Goal: Communication & Community: Answer question/provide support

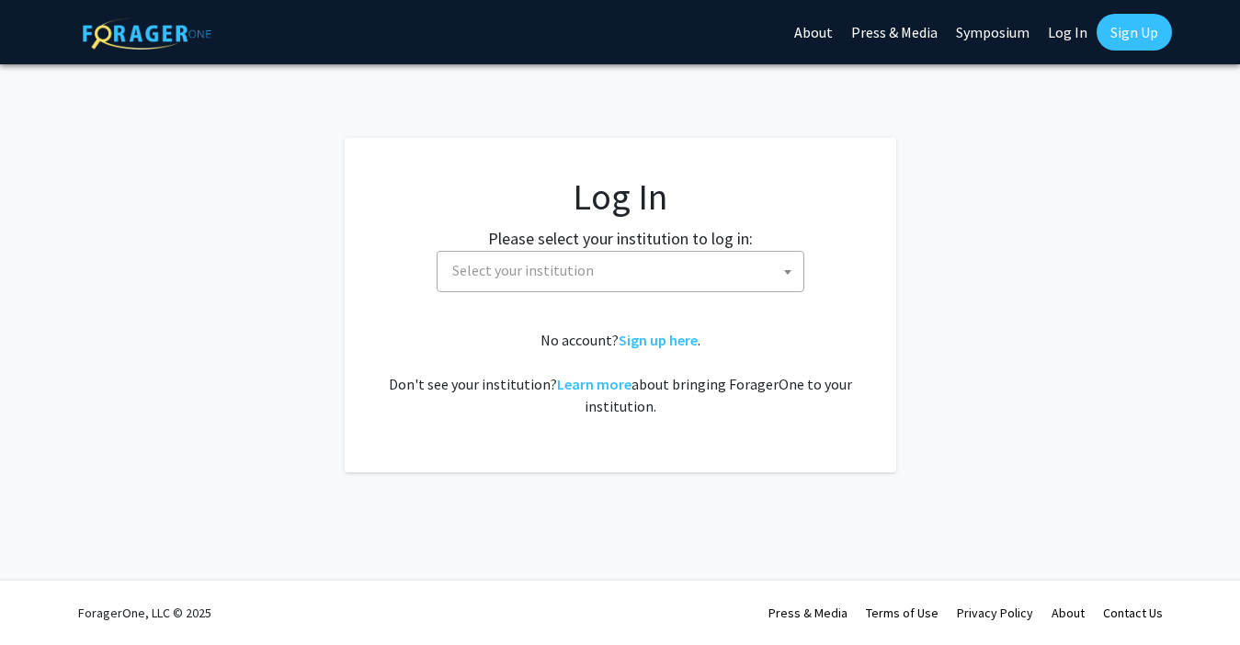
select select
click at [601, 281] on span "Select your institution" at bounding box center [624, 271] width 359 height 38
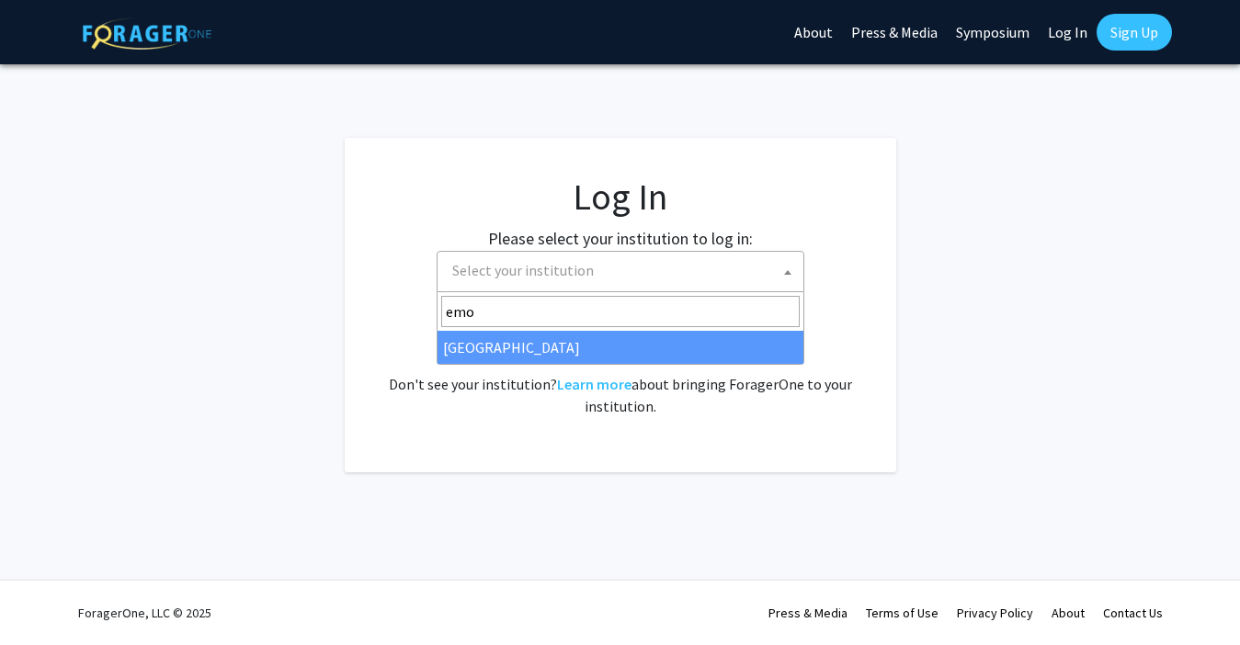
type input "emo"
select select "12"
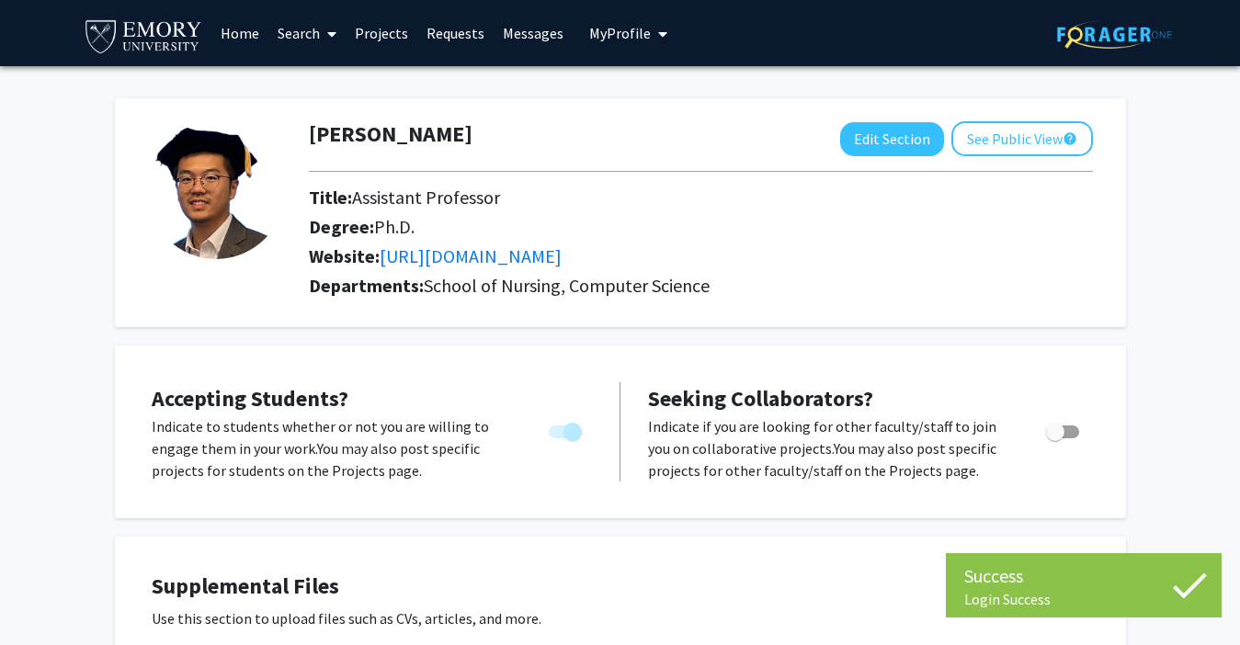
click at [509, 49] on link "Messages" at bounding box center [533, 33] width 79 height 64
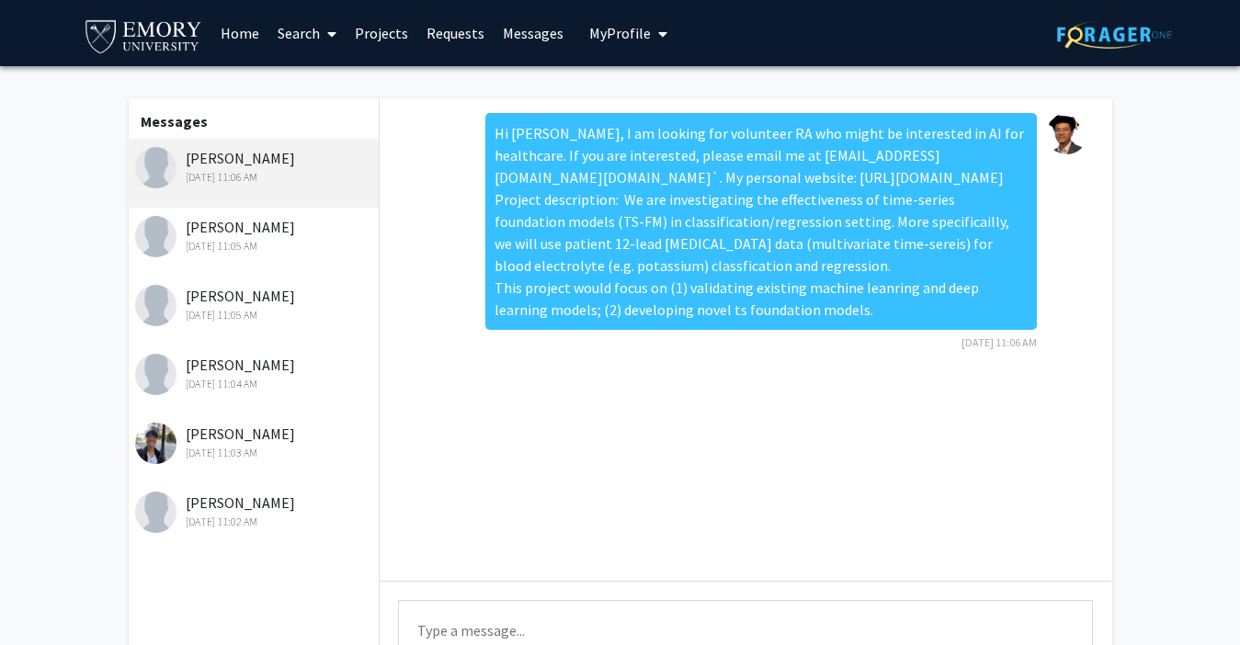
click at [268, 269] on div "[PERSON_NAME] [DATE] 11:05 AM" at bounding box center [253, 242] width 254 height 69
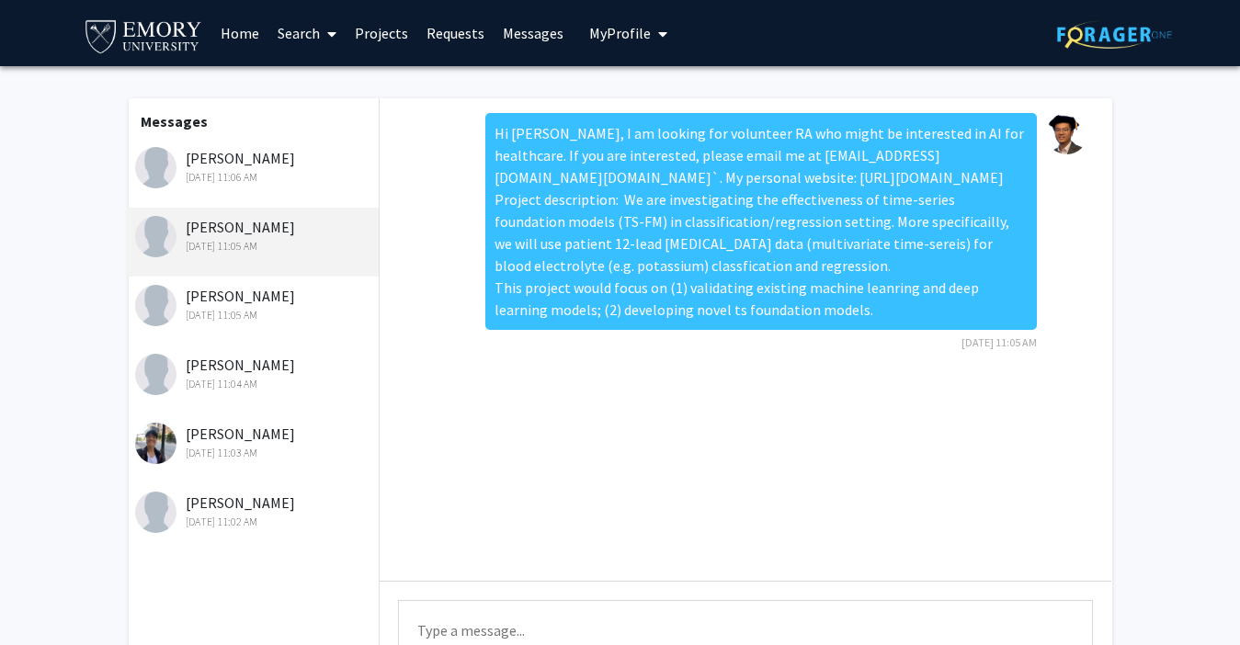
click at [522, 44] on link "Messages" at bounding box center [533, 33] width 79 height 64
click at [227, 457] on div "[DATE] 11:03 AM" at bounding box center [255, 453] width 240 height 17
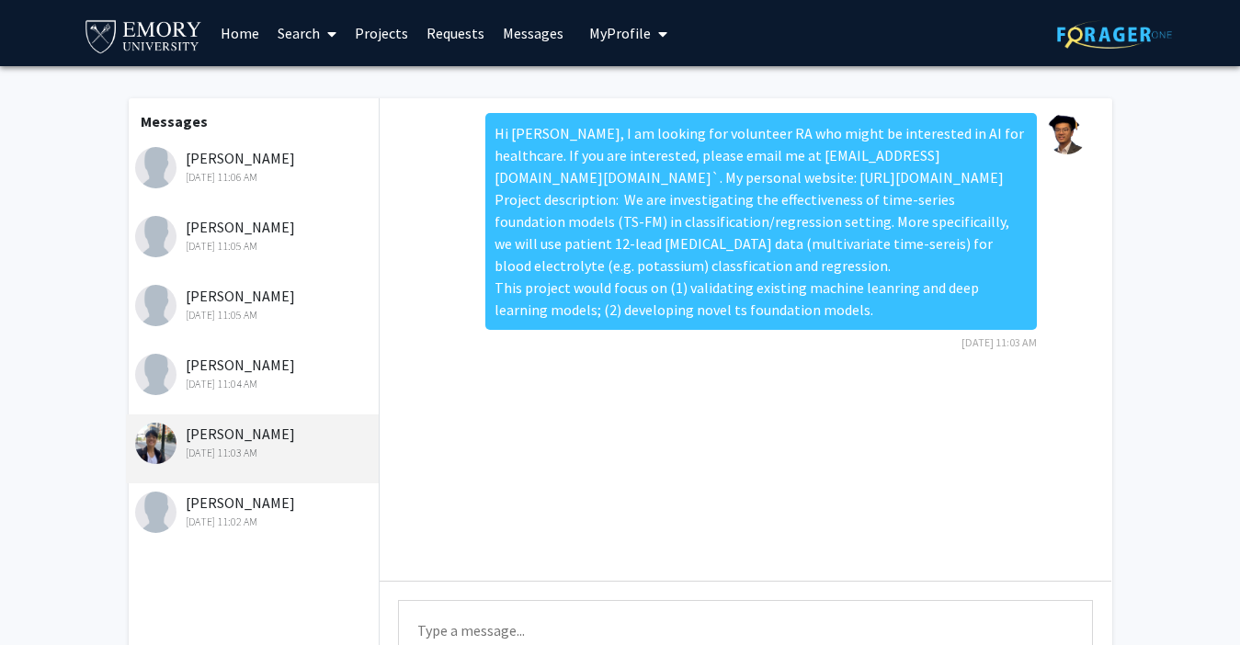
click at [242, 42] on link "Home" at bounding box center [239, 33] width 57 height 64
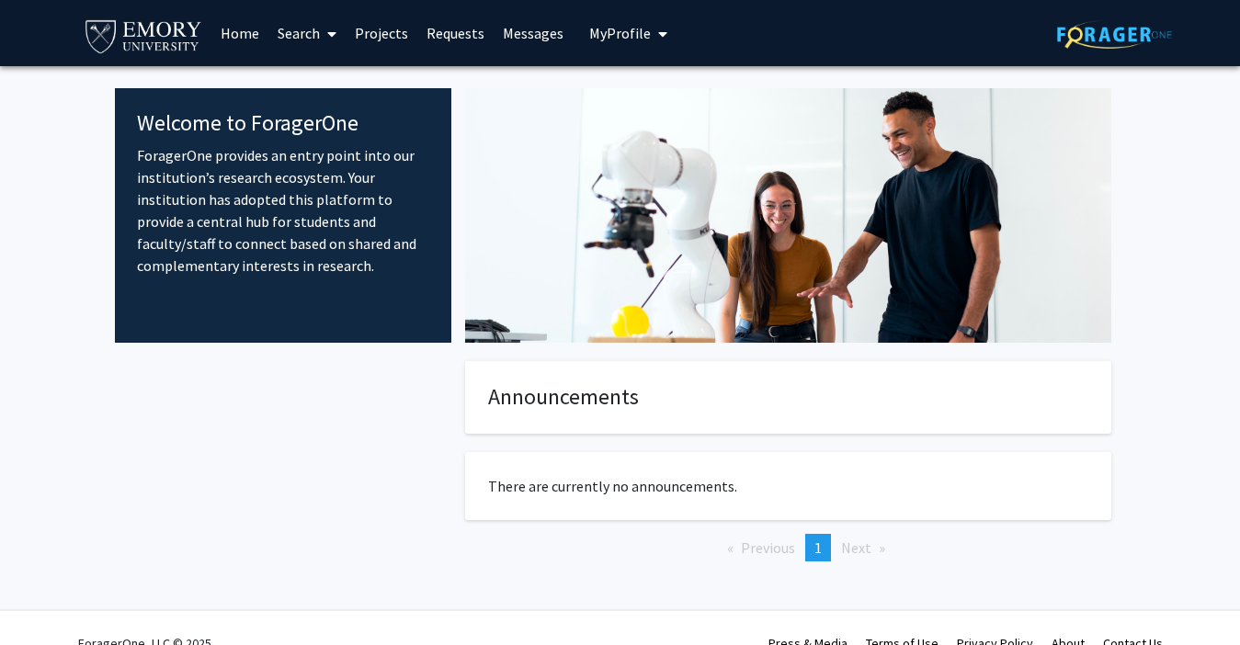
click at [432, 35] on link "Requests" at bounding box center [455, 33] width 76 height 64
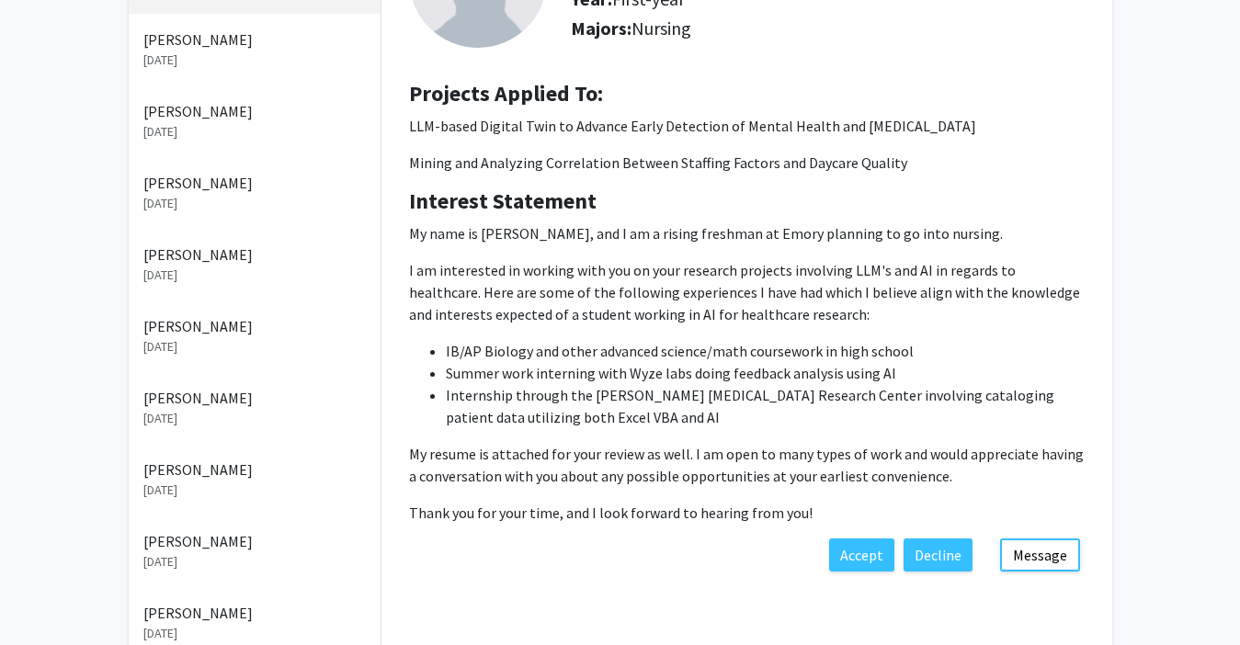
scroll to position [217, 0]
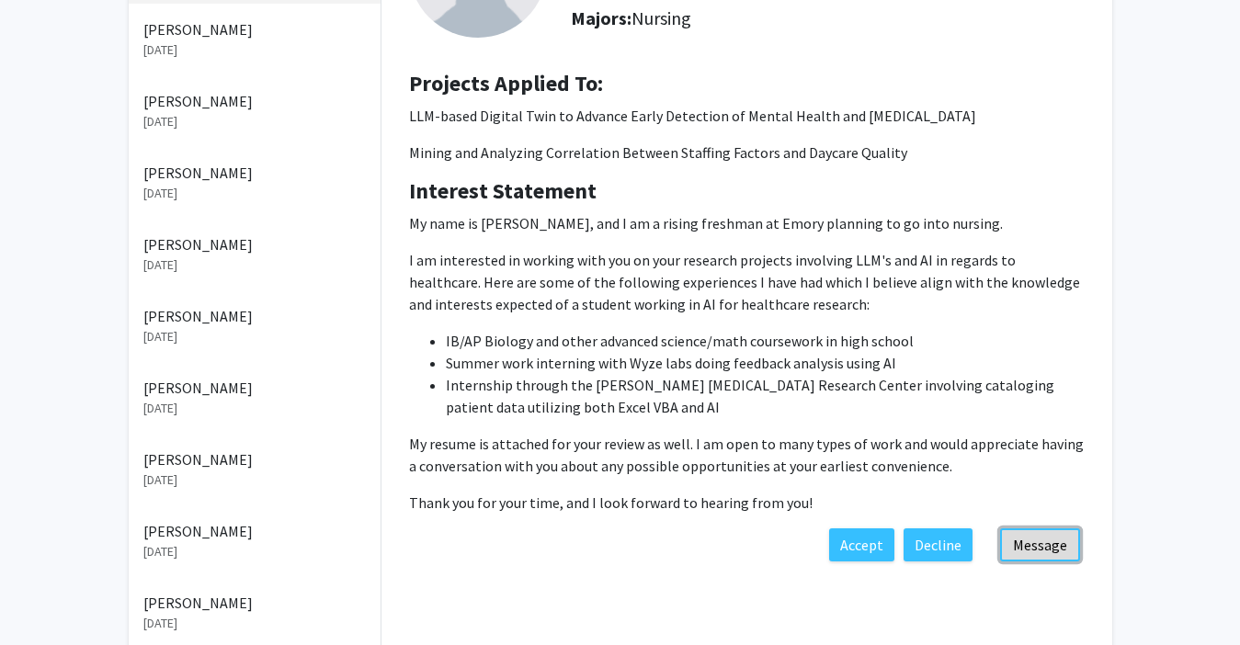
click at [1052, 542] on button "Message" at bounding box center [1040, 545] width 80 height 33
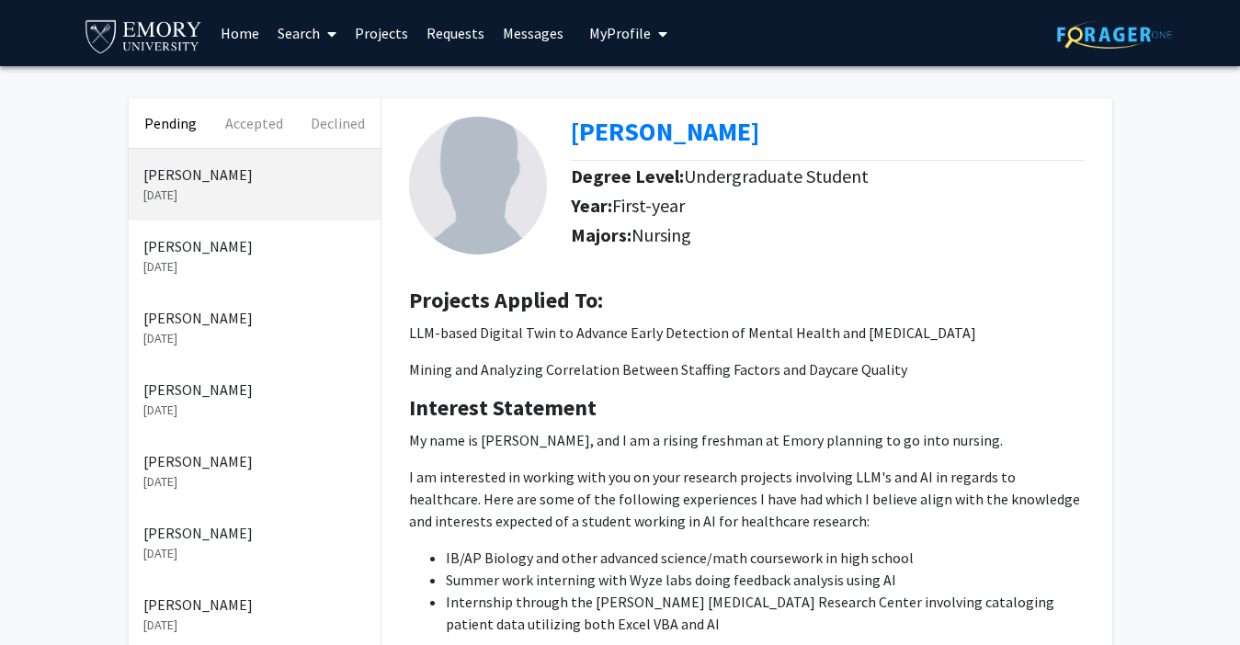
click at [234, 230] on div "[PERSON_NAME] [DATE]" at bounding box center [255, 257] width 252 height 72
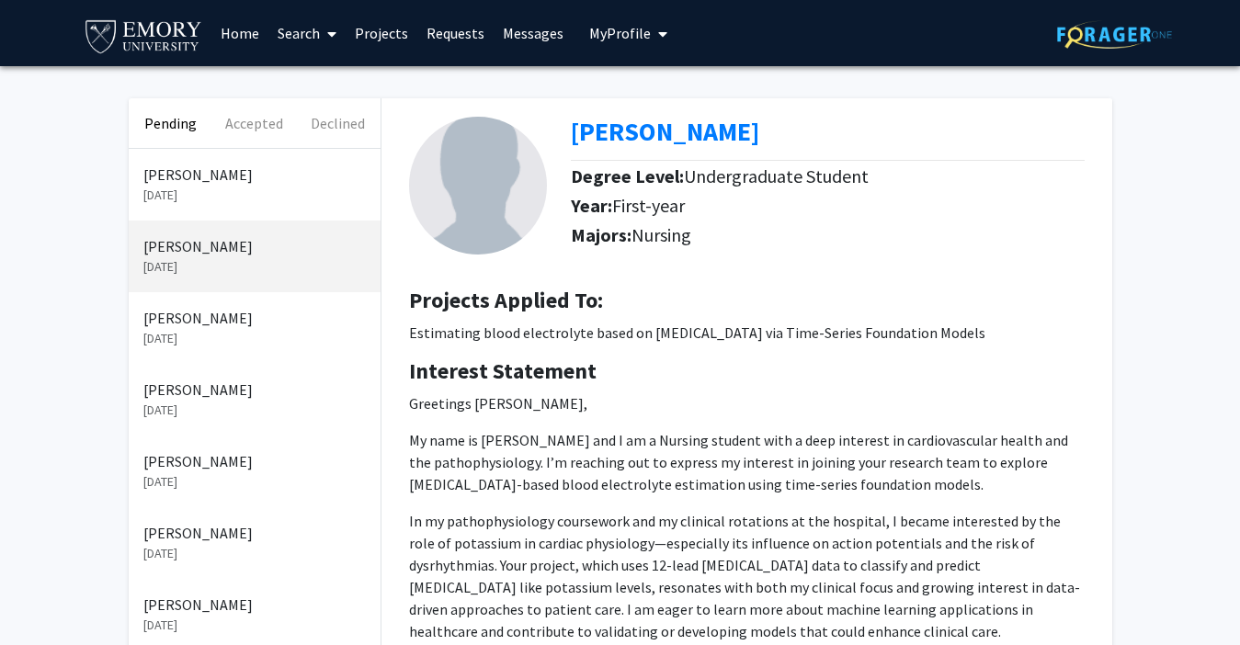
click at [228, 190] on p "[DATE]" at bounding box center [254, 195] width 222 height 19
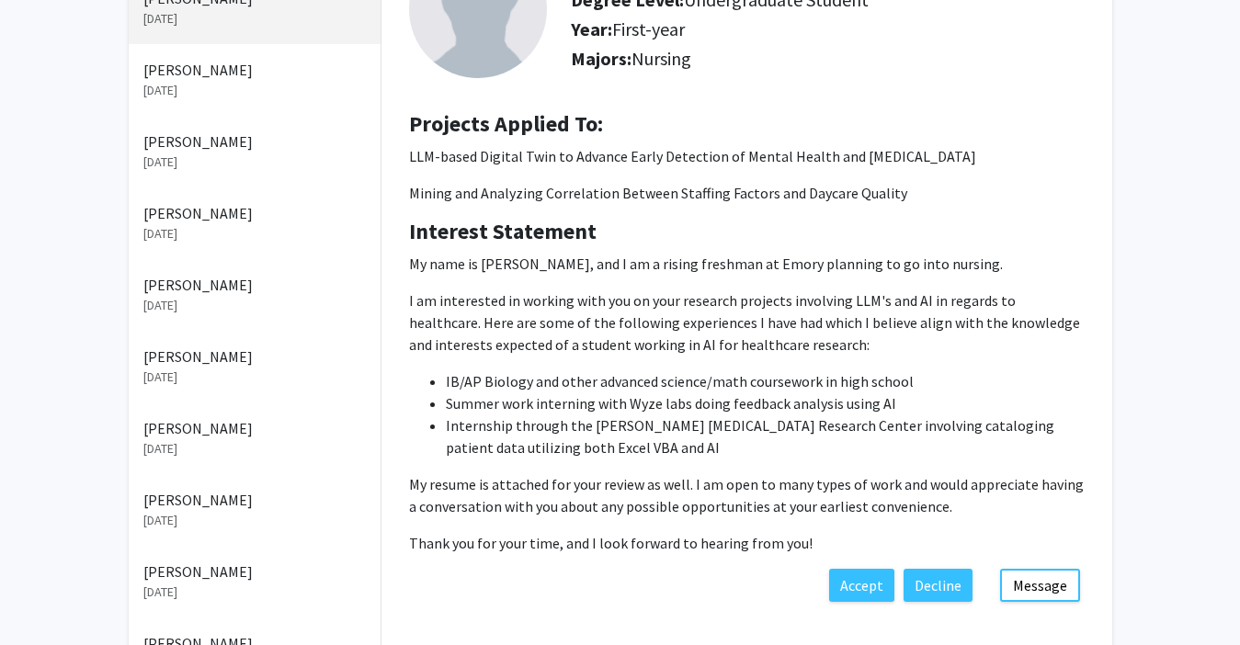
scroll to position [236, 0]
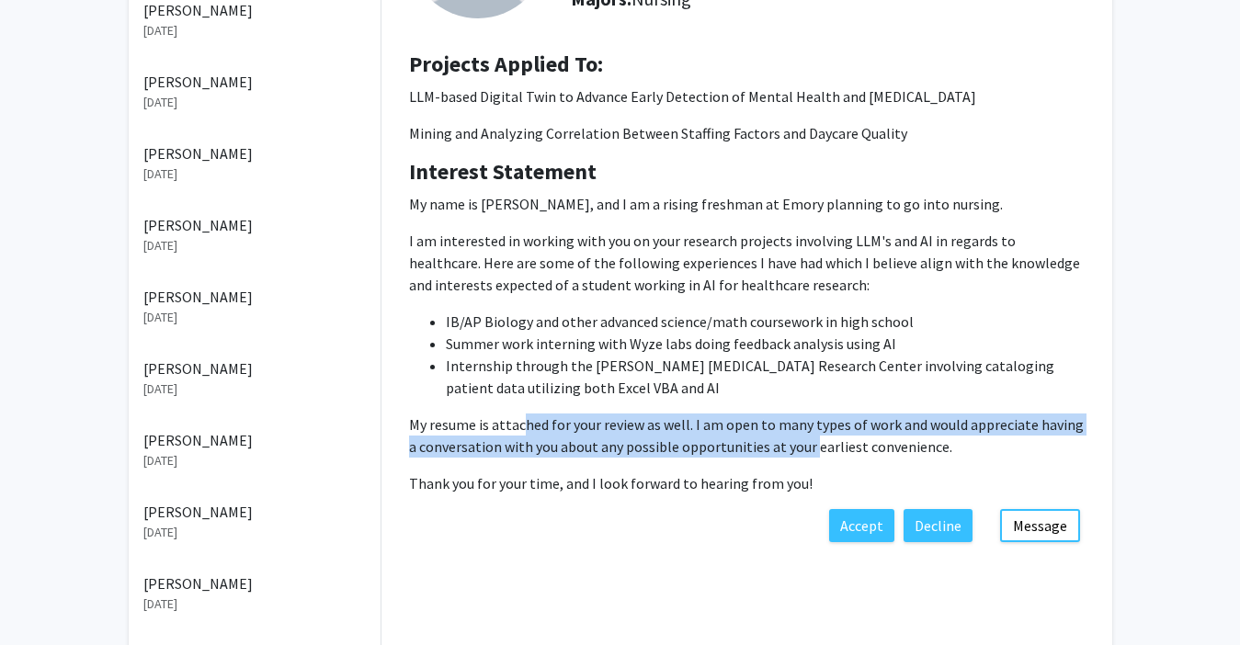
drag, startPoint x: 519, startPoint y: 429, endPoint x: 802, endPoint y: 436, distance: 282.3
click at [802, 436] on p "My resume is attached for your review as well. I am open to many types of work …" at bounding box center [747, 436] width 676 height 44
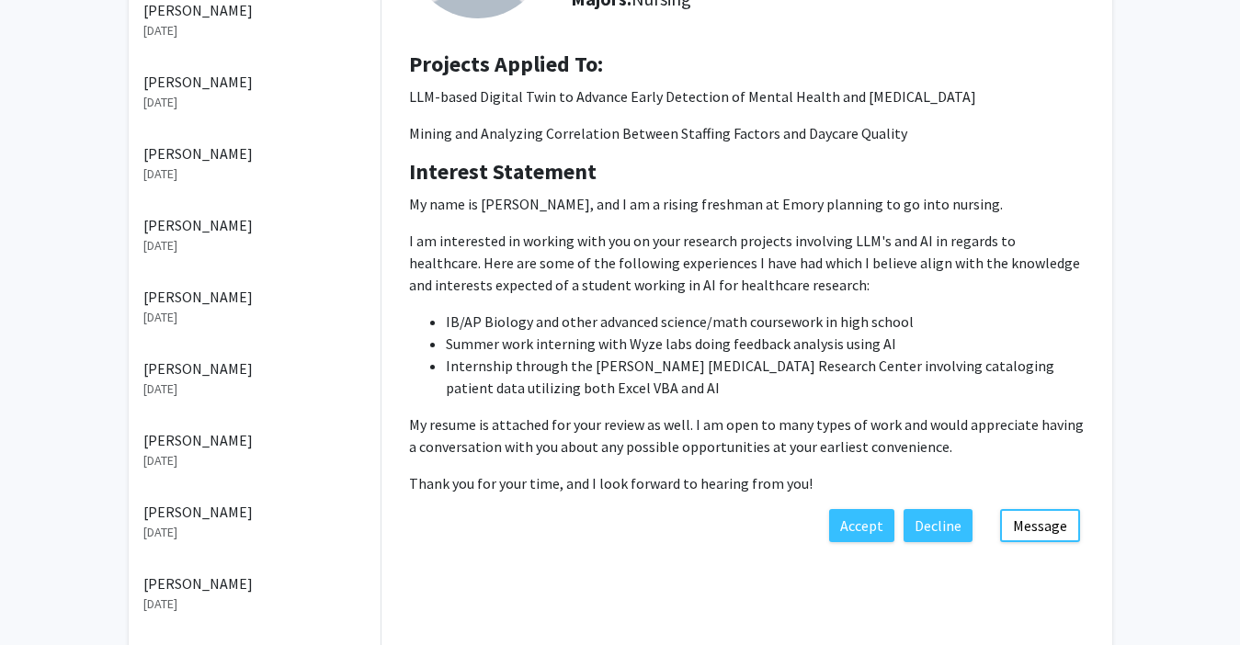
click at [742, 468] on p "My name is [PERSON_NAME], and I am a rising freshman at Emory planning to go in…" at bounding box center [747, 344] width 676 height 302
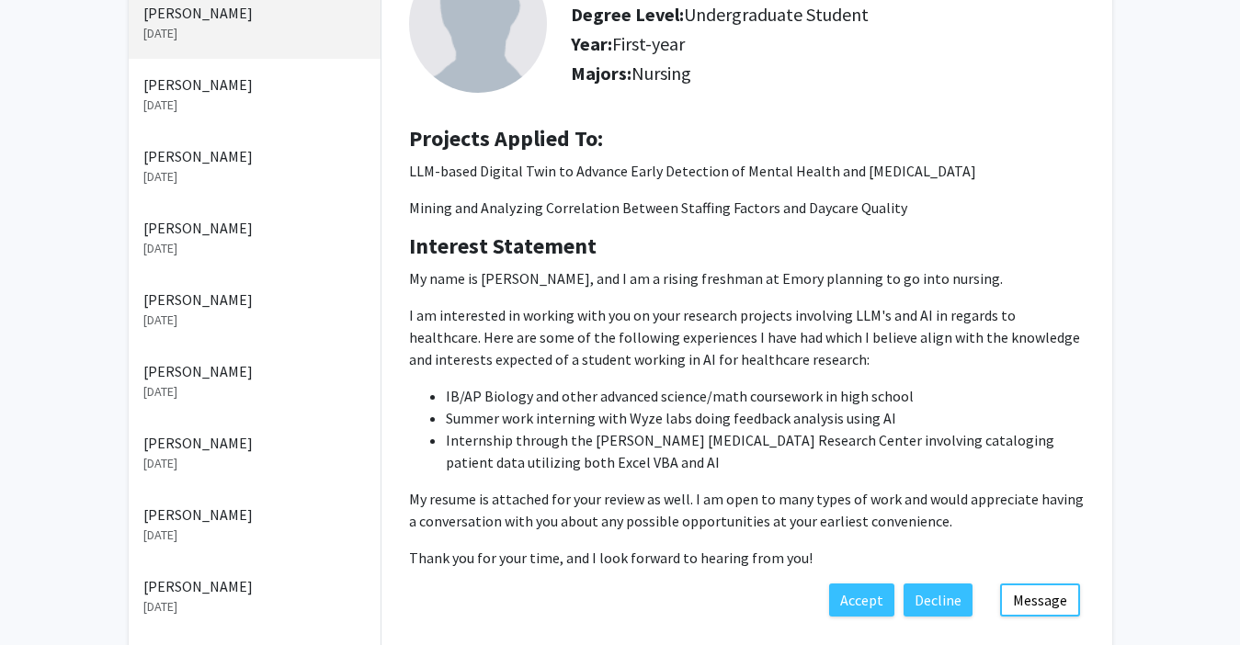
scroll to position [120, 0]
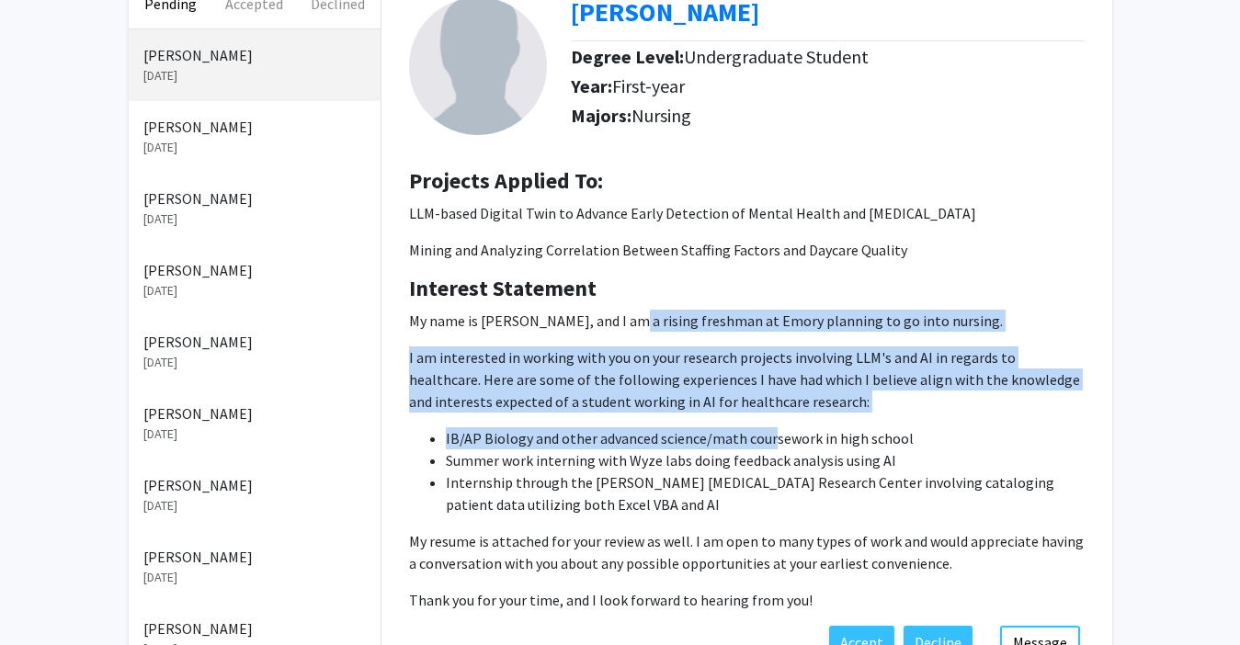
drag, startPoint x: 640, startPoint y: 330, endPoint x: 772, endPoint y: 430, distance: 166.0
click at [772, 430] on p "My name is [PERSON_NAME], and I am a rising freshman at Emory planning to go in…" at bounding box center [747, 461] width 676 height 302
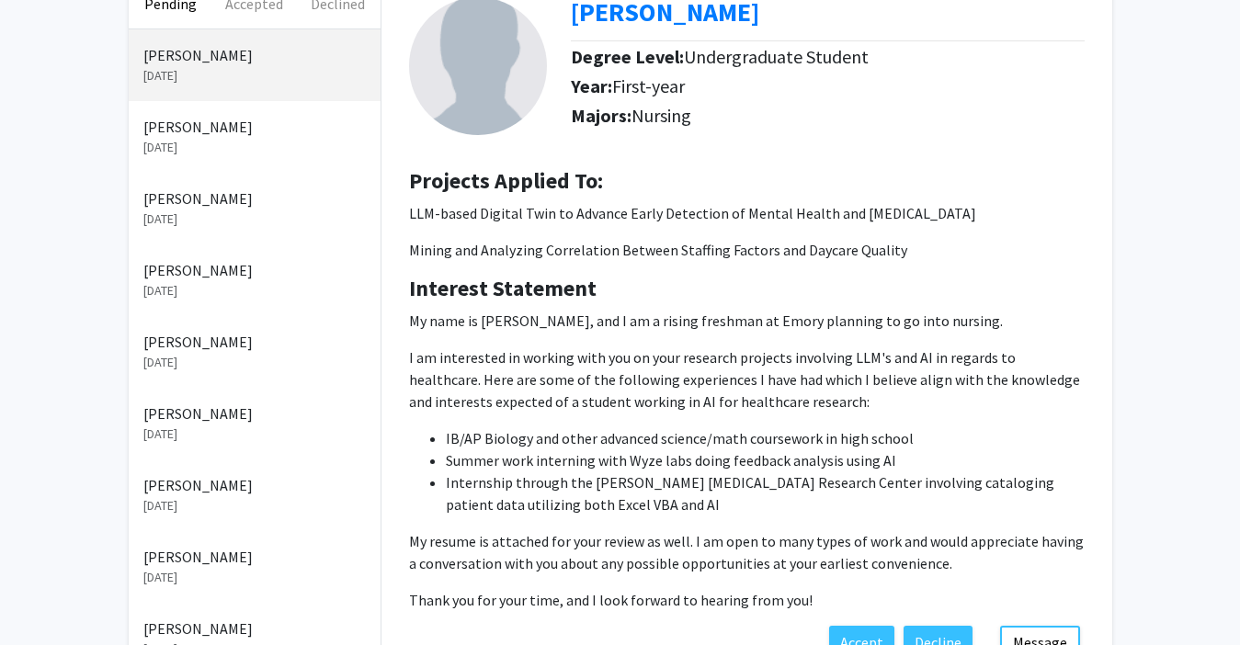
click at [804, 443] on span "IB/AP Biology and other advanced science/math coursework in high school" at bounding box center [680, 438] width 468 height 18
